Goal: Task Accomplishment & Management: Manage account settings

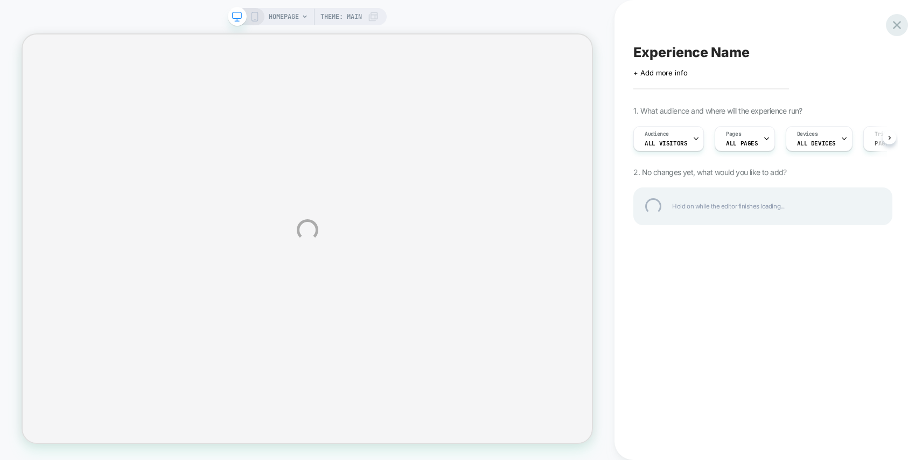
click at [898, 23] on div at bounding box center [897, 25] width 22 height 22
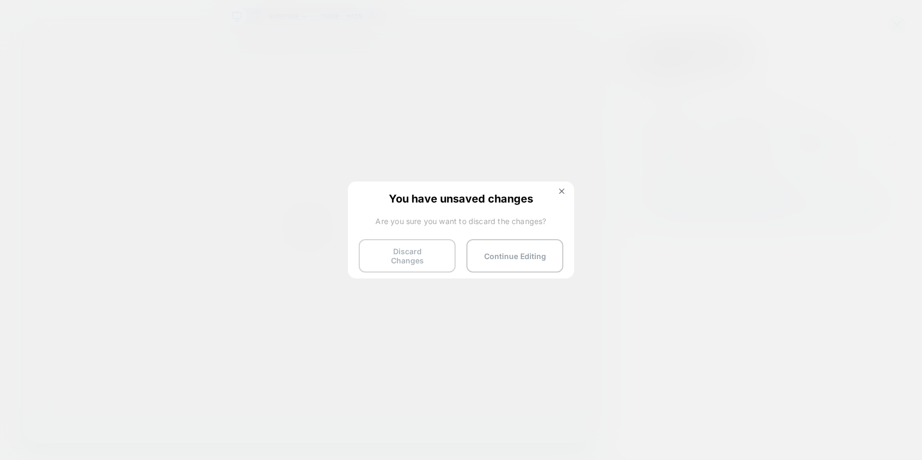
click at [437, 254] on button "Discard Changes" at bounding box center [407, 255] width 97 height 33
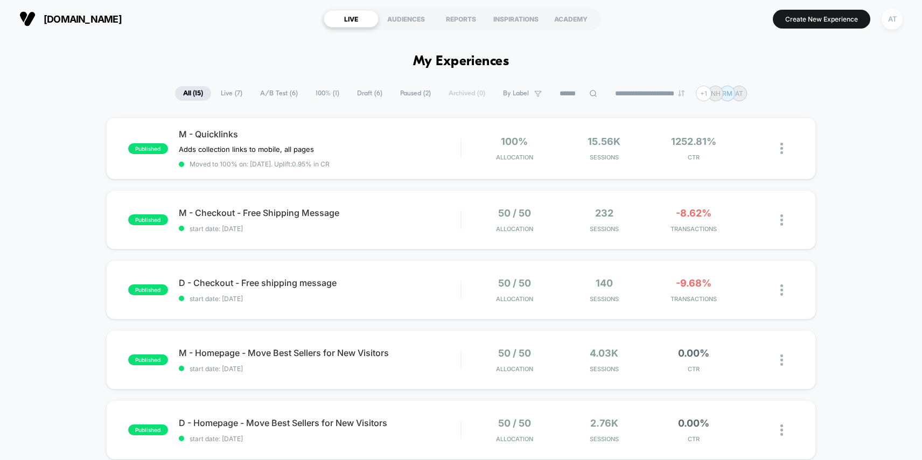
click at [894, 19] on div "AT" at bounding box center [892, 19] width 21 height 21
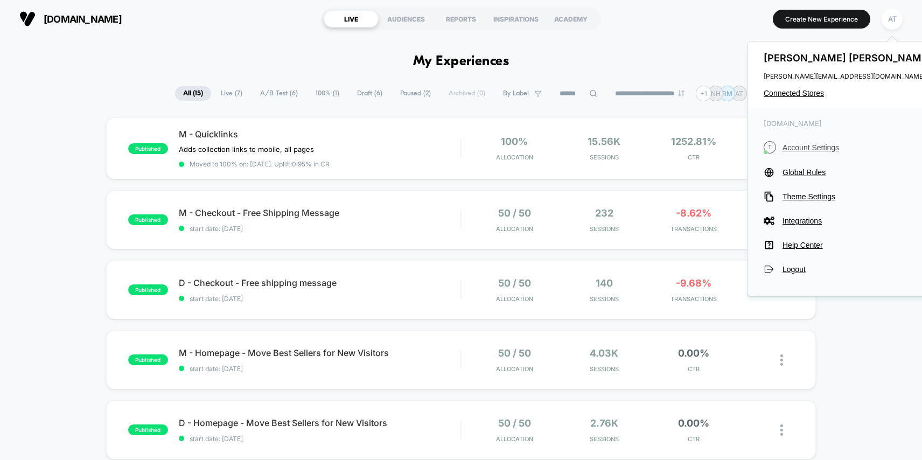
click at [816, 143] on span "Account Settings" at bounding box center [857, 147] width 151 height 9
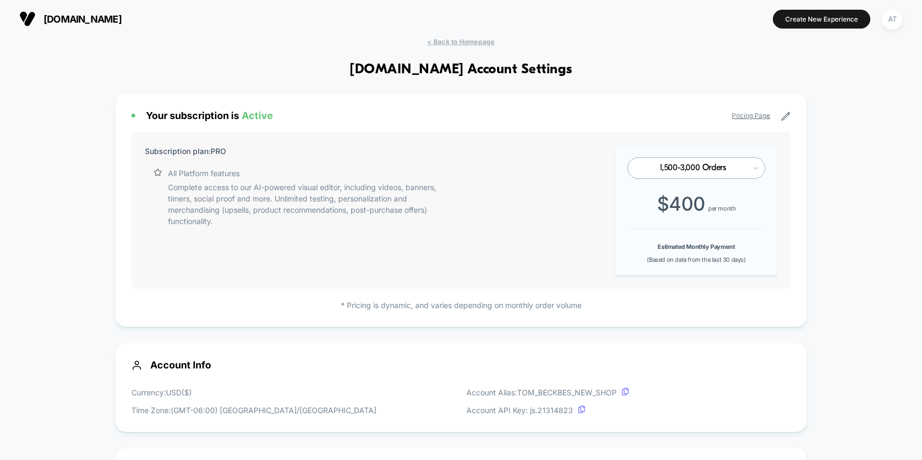
click at [67, 19] on span "[DOMAIN_NAME]" at bounding box center [83, 18] width 78 height 11
